Goal: Transaction & Acquisition: Book appointment/travel/reservation

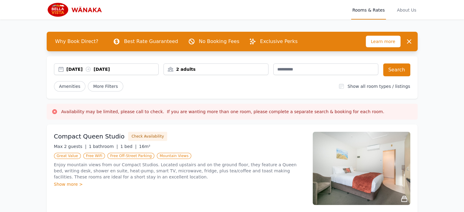
click at [90, 69] on div "[DATE] [DATE]" at bounding box center [113, 69] width 92 height 6
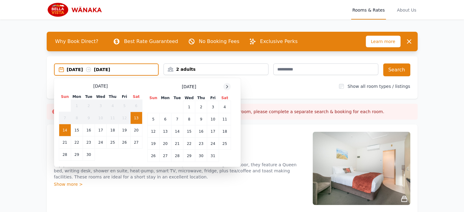
click at [229, 84] on icon at bounding box center [227, 86] width 5 height 5
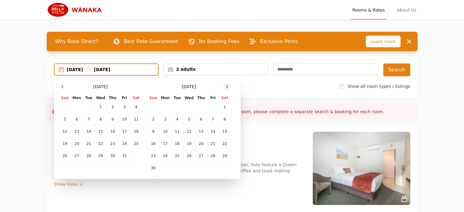
click at [229, 84] on icon at bounding box center [227, 86] width 5 height 5
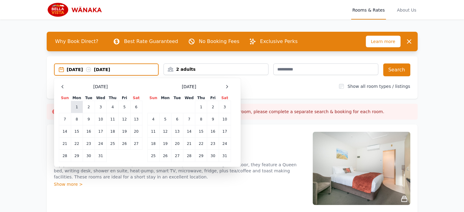
click at [76, 110] on td "1" at bounding box center [77, 107] width 12 height 12
click at [64, 88] on icon at bounding box center [62, 86] width 5 height 5
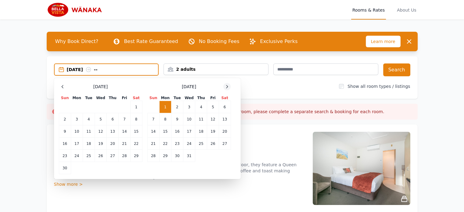
click at [229, 88] on icon at bounding box center [227, 86] width 5 height 5
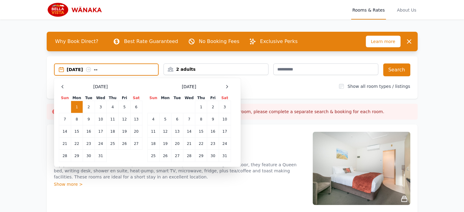
drag, startPoint x: 74, startPoint y: 104, endPoint x: 79, endPoint y: 111, distance: 8.2
click at [74, 104] on td "1" at bounding box center [77, 107] width 12 height 12
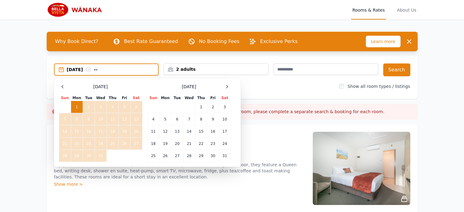
click at [101, 156] on td "31" at bounding box center [101, 156] width 12 height 12
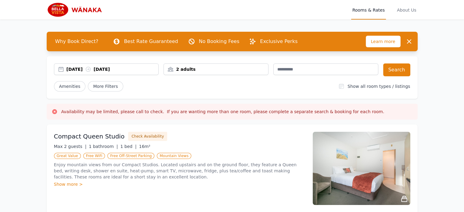
click at [77, 61] on div "[DATE] [DATE] 2 adults Search Amenities More Filters Show all room types / list…" at bounding box center [232, 77] width 371 height 43
click at [78, 69] on div "[DATE] [DATE]" at bounding box center [113, 69] width 92 height 6
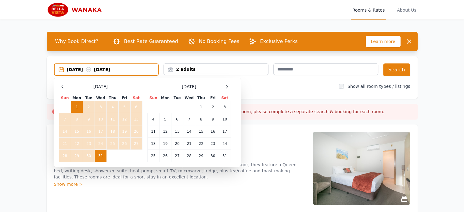
click at [100, 158] on td "31" at bounding box center [101, 156] width 12 height 12
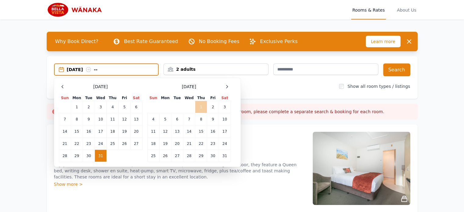
click at [202, 105] on td "1" at bounding box center [201, 107] width 12 height 12
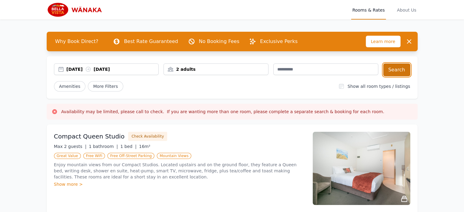
click at [390, 71] on button "Search" at bounding box center [396, 70] width 27 height 13
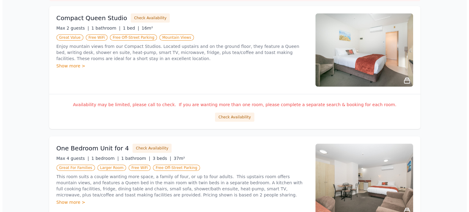
scroll to position [122, 0]
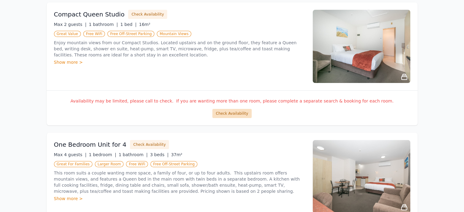
click at [236, 112] on button "Check Availability" at bounding box center [231, 113] width 39 height 9
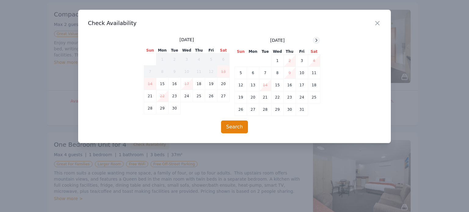
click at [318, 42] on icon at bounding box center [316, 40] width 5 height 5
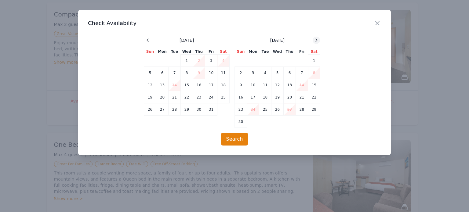
click at [318, 42] on icon at bounding box center [316, 40] width 5 height 5
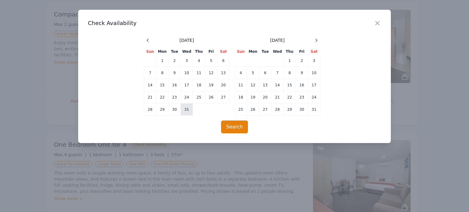
click at [189, 111] on td "31" at bounding box center [187, 109] width 12 height 12
click at [291, 59] on td "1" at bounding box center [290, 61] width 12 height 12
click at [237, 129] on button "Search" at bounding box center [234, 127] width 27 height 13
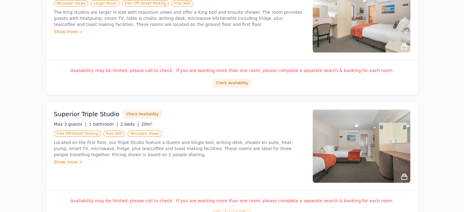
scroll to position [733, 0]
